Goal: Information Seeking & Learning: Learn about a topic

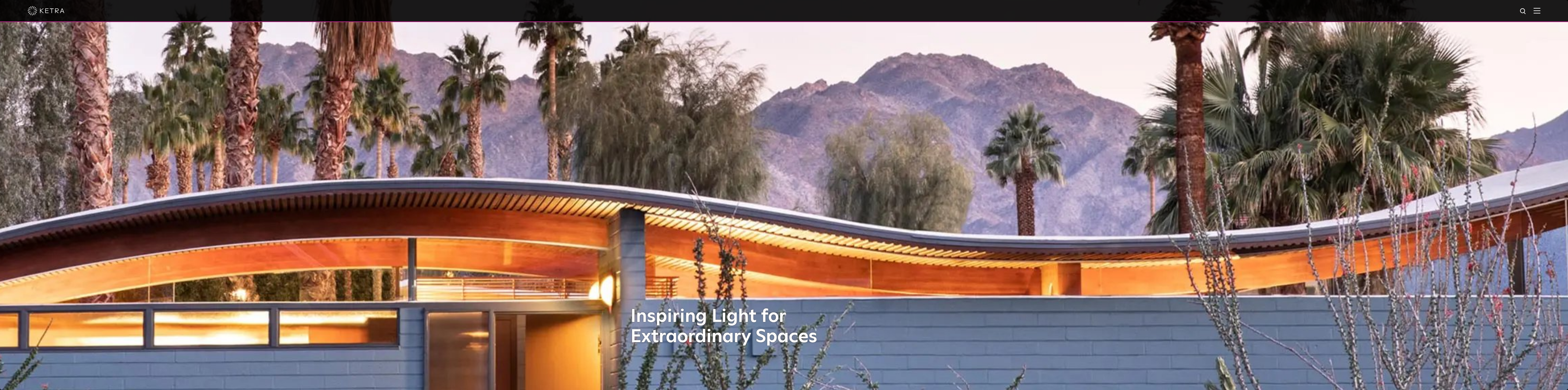
click at [53, 11] on img at bounding box center [46, 10] width 37 height 9
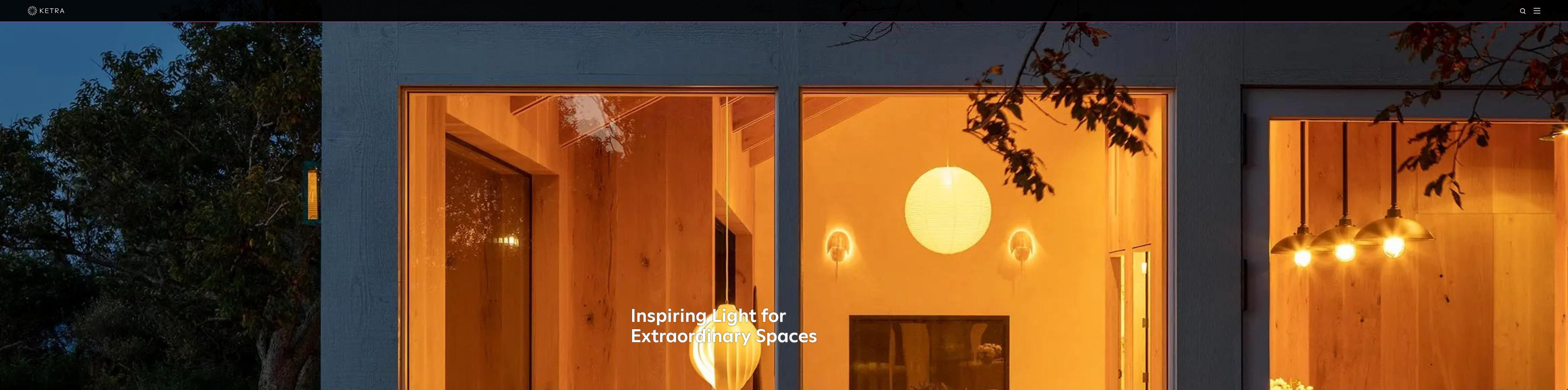
click at [1541, 8] on div at bounding box center [784, 10] width 1513 height 21
click at [1543, 12] on div at bounding box center [784, 11] width 1568 height 22
click at [1541, 12] on img at bounding box center [1537, 11] width 7 height 6
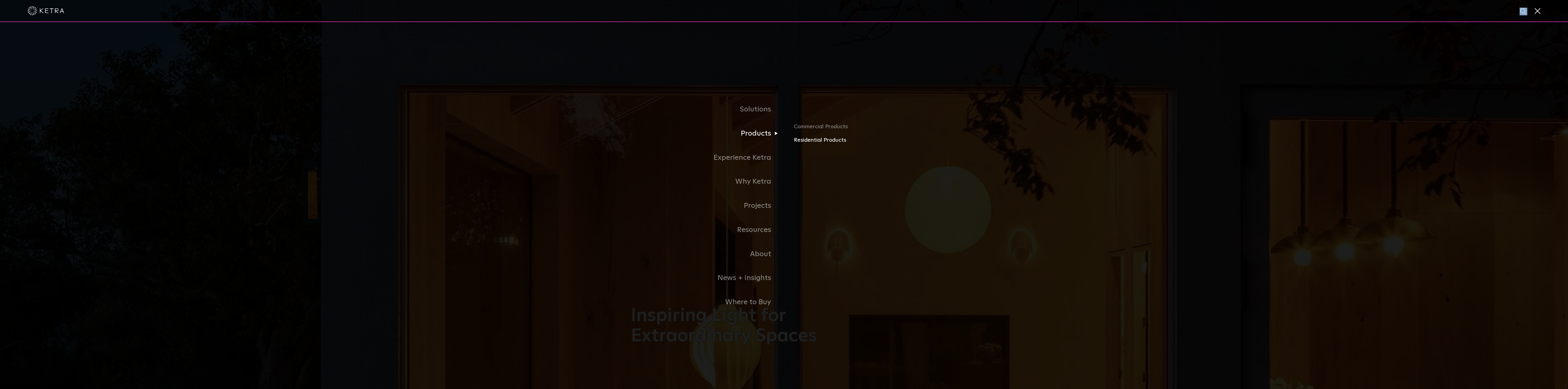
click at [813, 142] on link "Residential Products" at bounding box center [865, 140] width 143 height 9
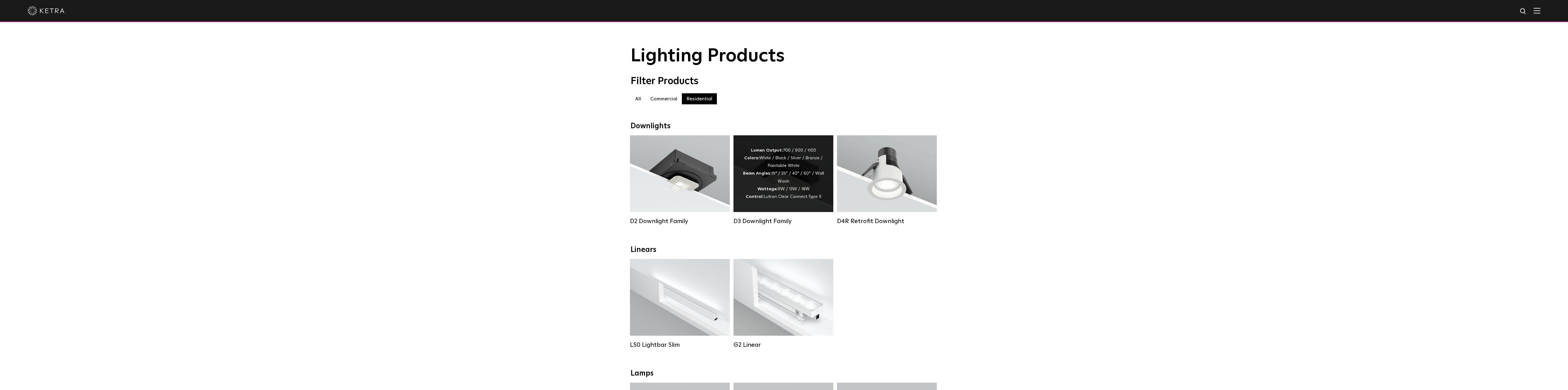
click at [750, 225] on div "D3 Downlight Family" at bounding box center [783, 222] width 100 height 7
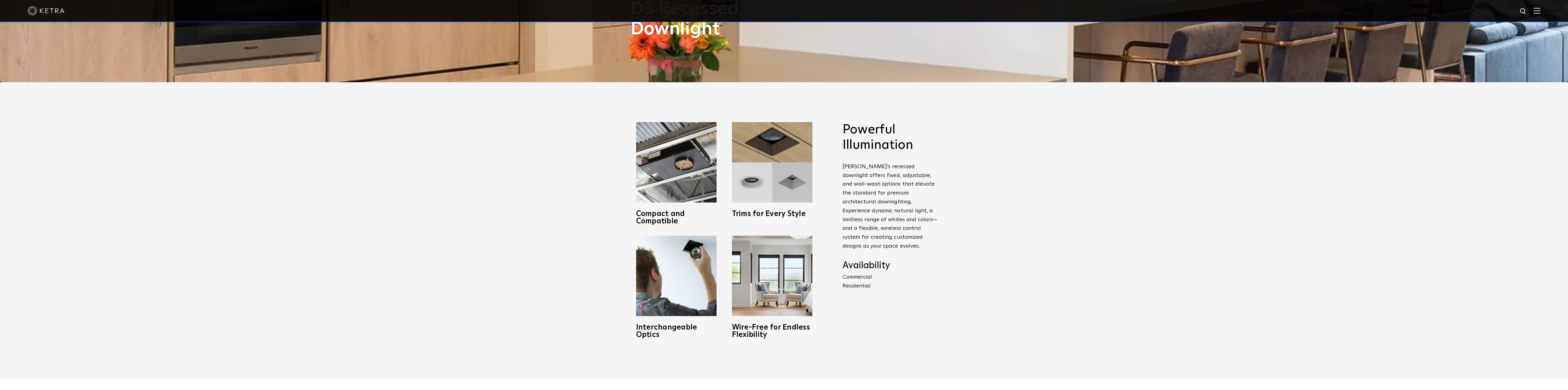
scroll to position [307, 0]
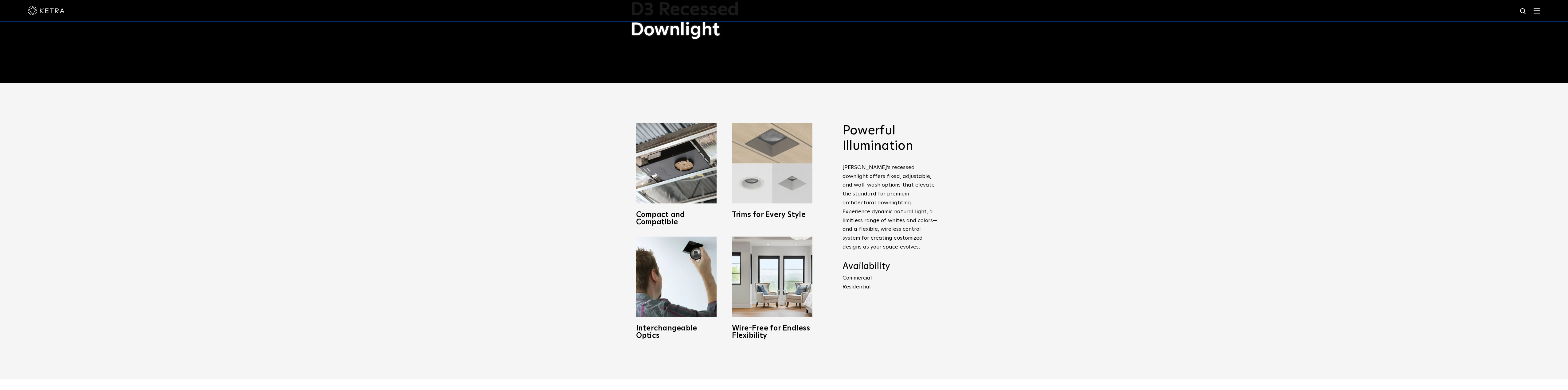
click at [775, 148] on img at bounding box center [772, 164] width 81 height 81
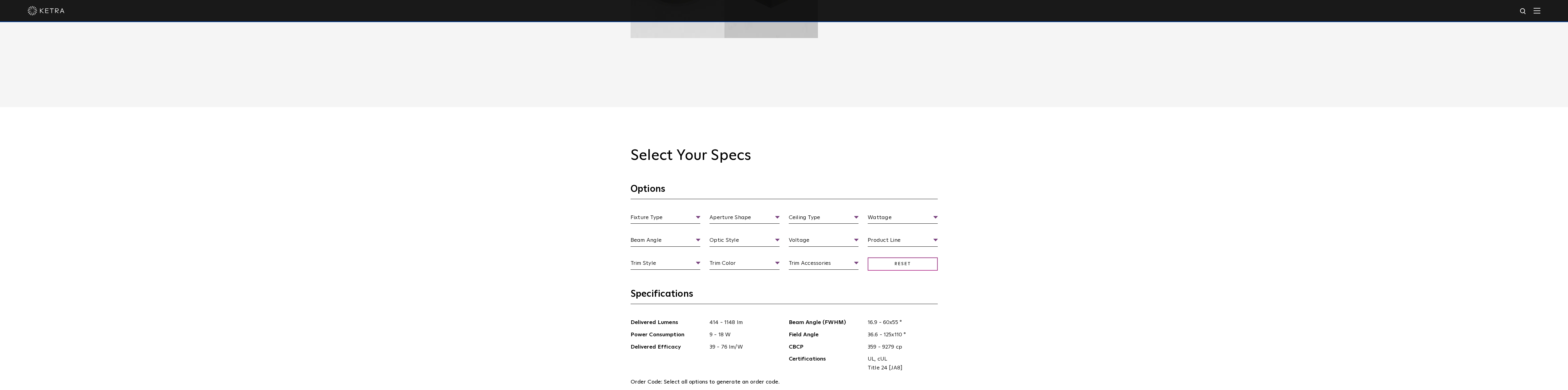
scroll to position [583, 0]
click at [698, 215] on span "Fixture Type" at bounding box center [666, 215] width 70 height 11
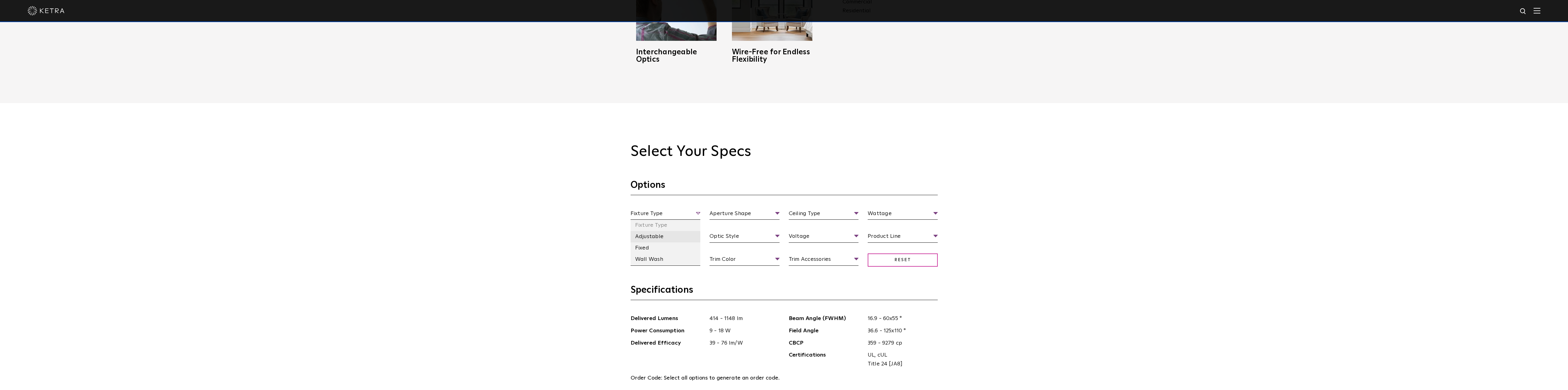
click at [645, 236] on li "Adjustable" at bounding box center [666, 237] width 70 height 12
click at [652, 307] on li "Wide Flood" at bounding box center [666, 305] width 70 height 12
click at [736, 259] on li "High Output" at bounding box center [744, 260] width 70 height 12
click at [730, 248] on li "Square" at bounding box center [744, 248] width 70 height 12
click at [813, 259] on li "Millwork" at bounding box center [824, 259] width 70 height 12
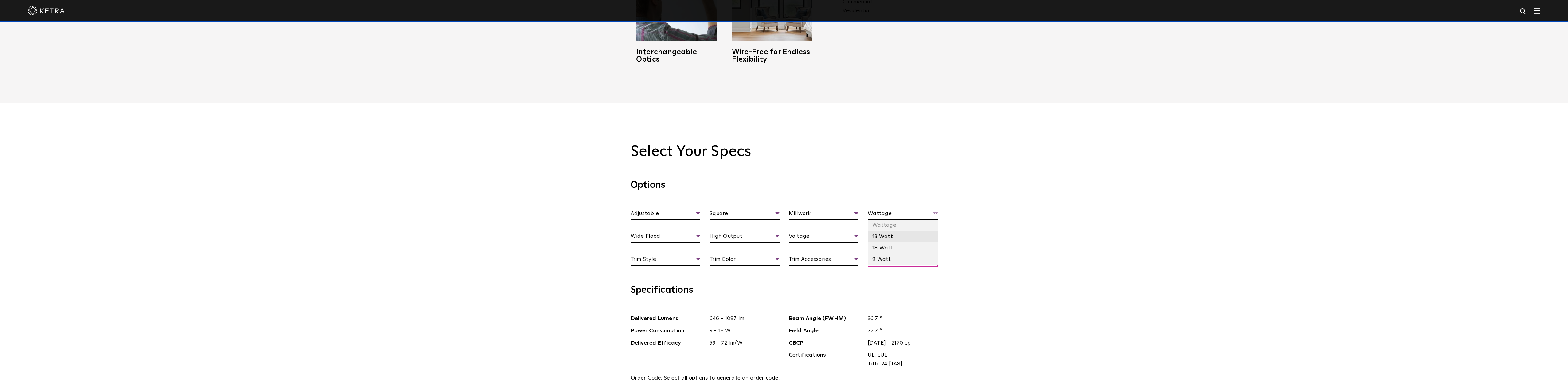
click at [889, 234] on li "13 Watt" at bounding box center [902, 237] width 70 height 12
click at [891, 272] on li "Residential" at bounding box center [902, 271] width 70 height 12
click at [657, 283] on li "Deep Bevel" at bounding box center [666, 283] width 70 height 12
click at [724, 287] on li "Black" at bounding box center [744, 283] width 70 height 12
click at [815, 295] on li "No Lens" at bounding box center [824, 294] width 70 height 12
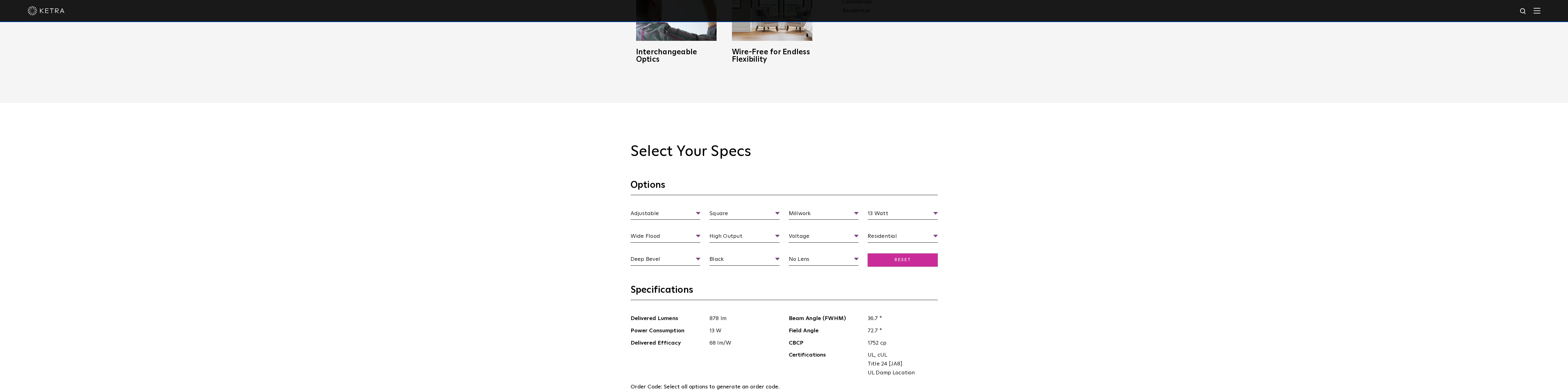
click at [913, 261] on span "Reset" at bounding box center [902, 261] width 70 height 13
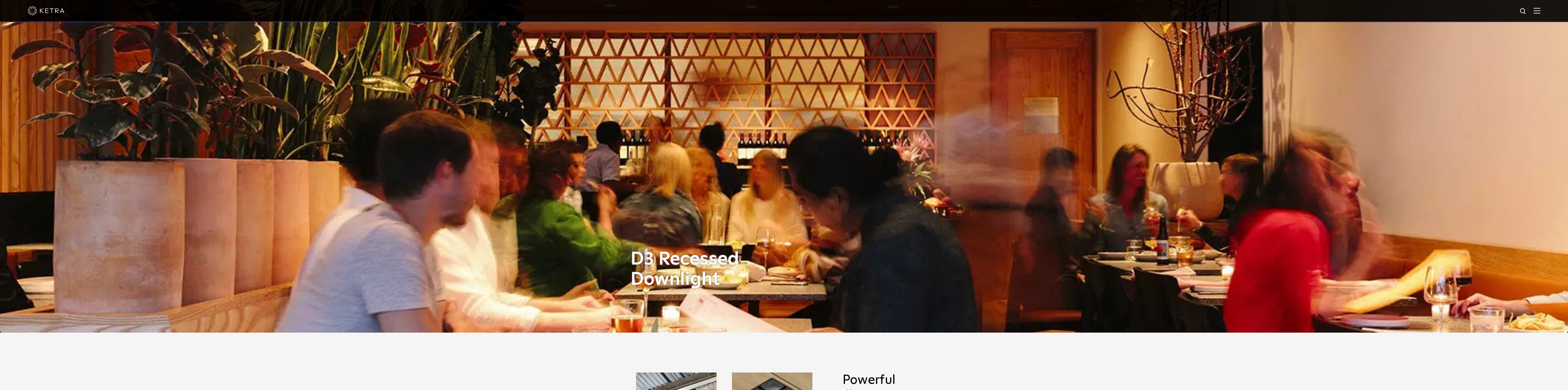
scroll to position [0, 0]
